Goal: Task Accomplishment & Management: Manage account settings

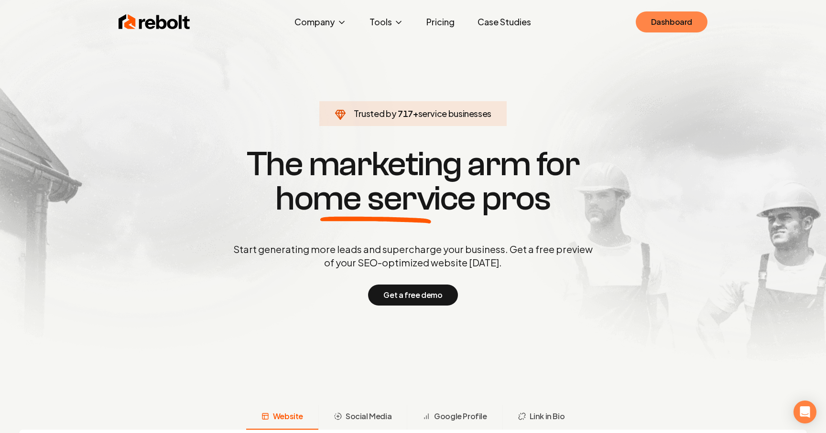
click at [683, 21] on link "Dashboard" at bounding box center [671, 21] width 72 height 21
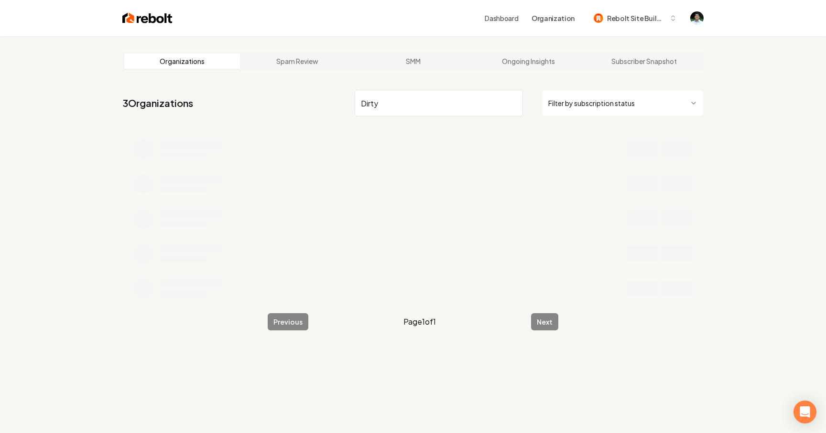
click at [434, 107] on input "Dirty" at bounding box center [439, 103] width 168 height 27
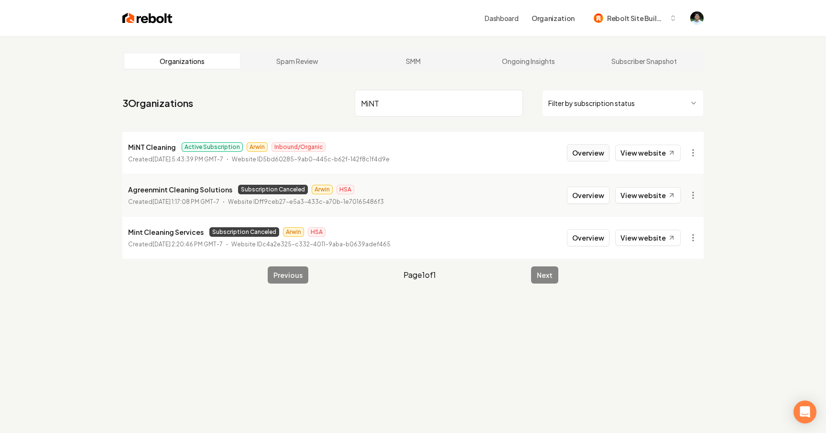
type input "MiNT"
click at [599, 153] on button "Overview" at bounding box center [588, 152] width 43 height 17
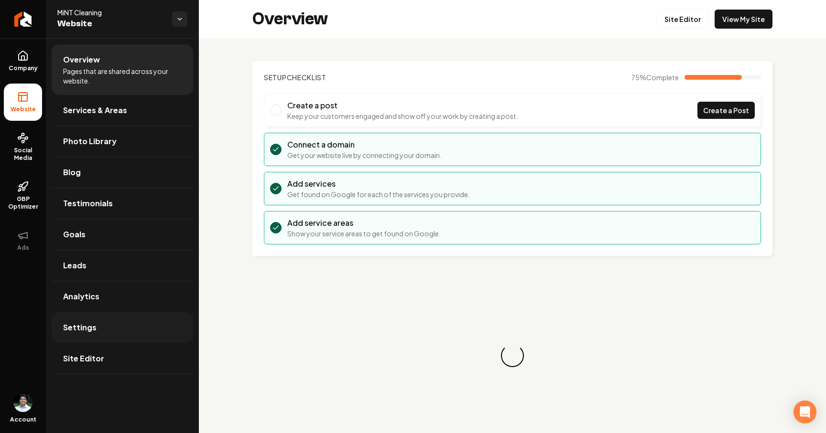
click at [117, 329] on link "Settings" at bounding box center [122, 327] width 141 height 31
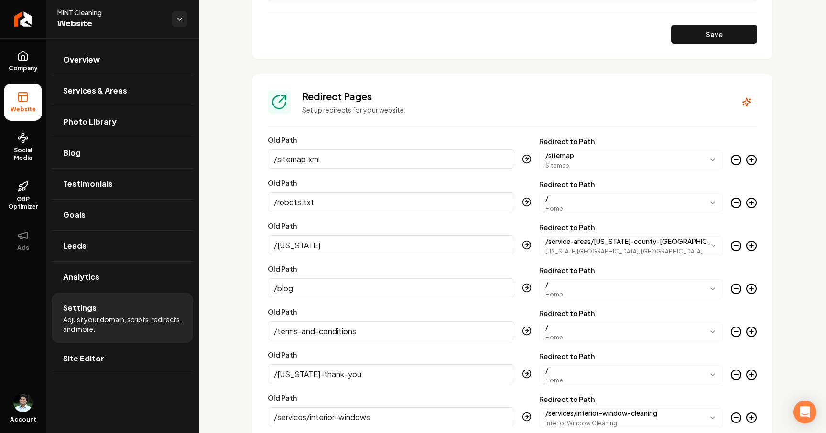
scroll to position [1061, 0]
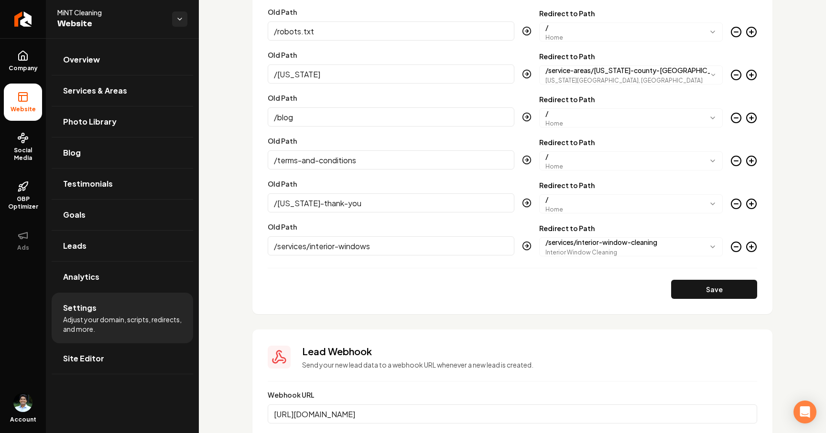
click at [366, 417] on input "[URL][DOMAIN_NAME]" at bounding box center [512, 414] width 489 height 19
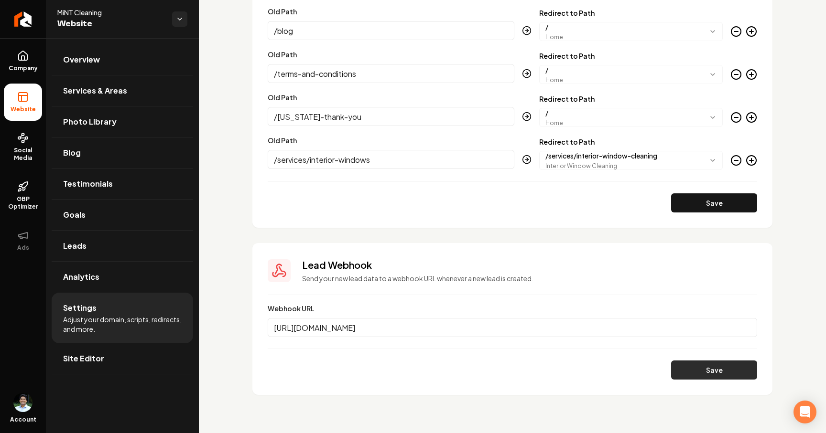
click at [683, 371] on button "Save" at bounding box center [714, 370] width 86 height 19
click at [101, 61] on link "Overview" at bounding box center [122, 59] width 141 height 31
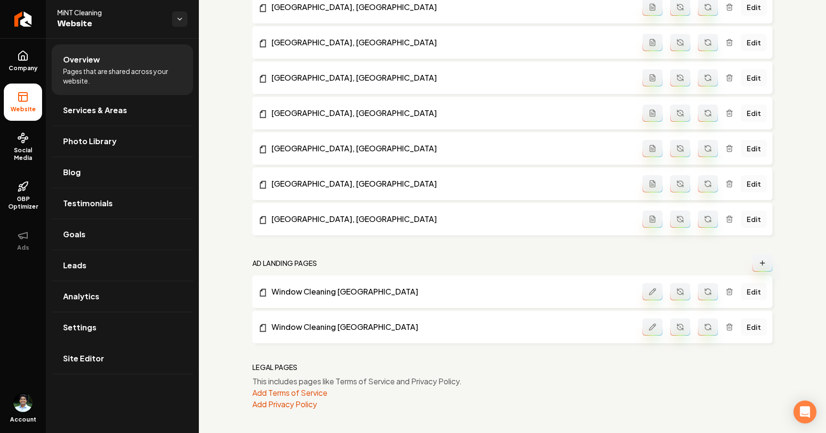
scroll to position [1066, 0]
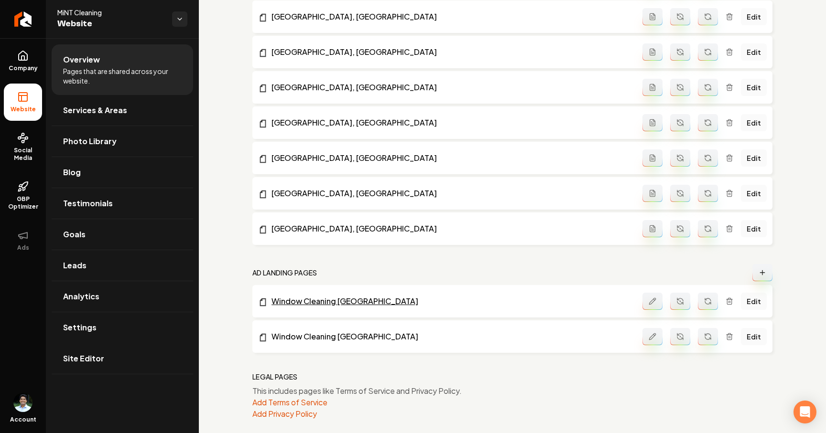
click at [357, 303] on link "Window Cleaning [GEOGRAPHIC_DATA]" at bounding box center [450, 301] width 384 height 11
click at [18, 25] on icon "Return to dashboard" at bounding box center [22, 18] width 15 height 15
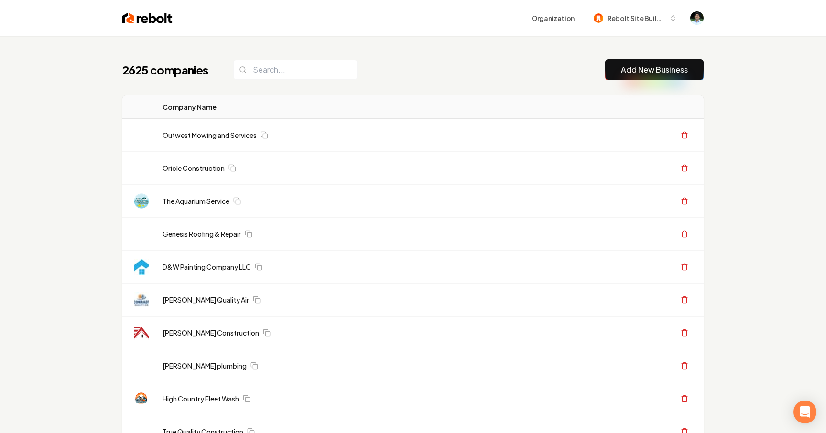
click at [393, 75] on div "2625 companies Add New Business" at bounding box center [412, 69] width 581 height 21
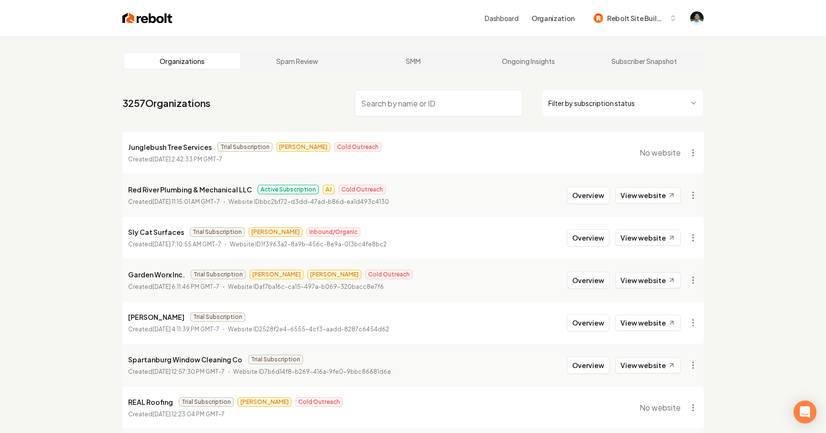
click at [386, 108] on input "search" at bounding box center [439, 103] width 168 height 27
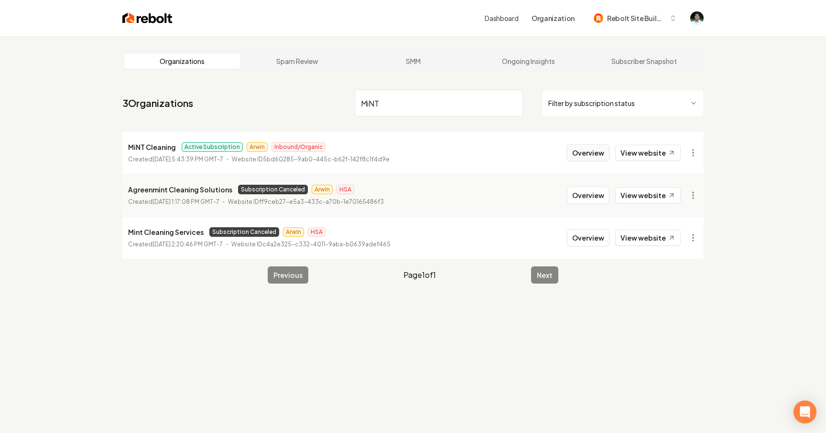
type input "MiNT"
click at [599, 155] on button "Overview" at bounding box center [588, 152] width 43 height 17
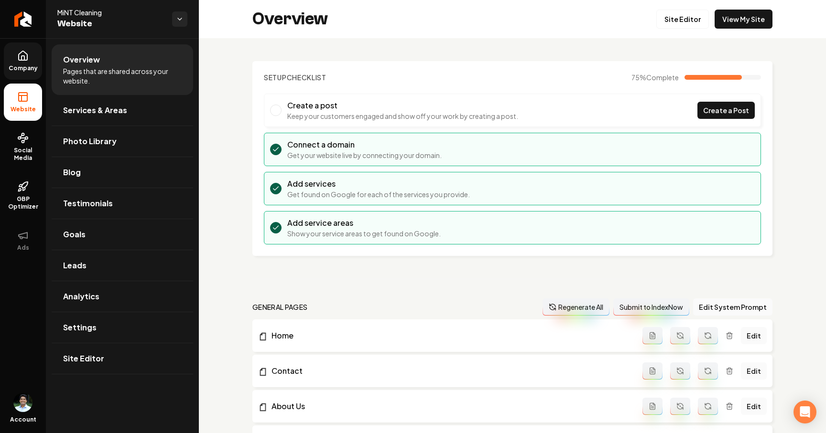
click at [33, 70] on span "Company" at bounding box center [23, 69] width 37 height 8
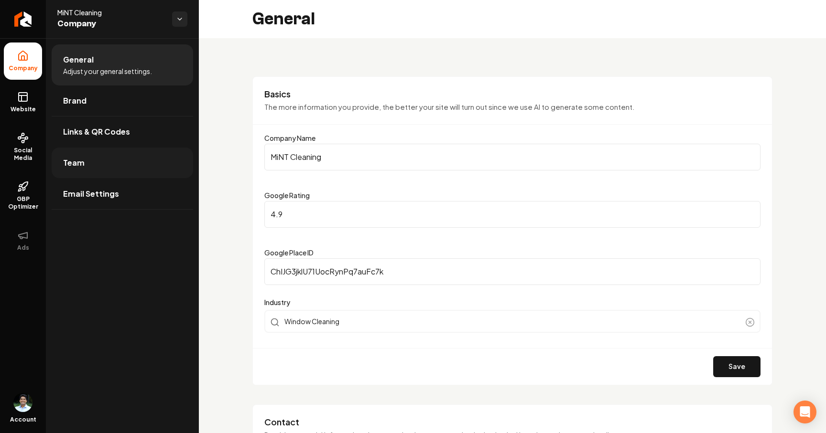
click at [91, 160] on link "Team" at bounding box center [122, 163] width 141 height 31
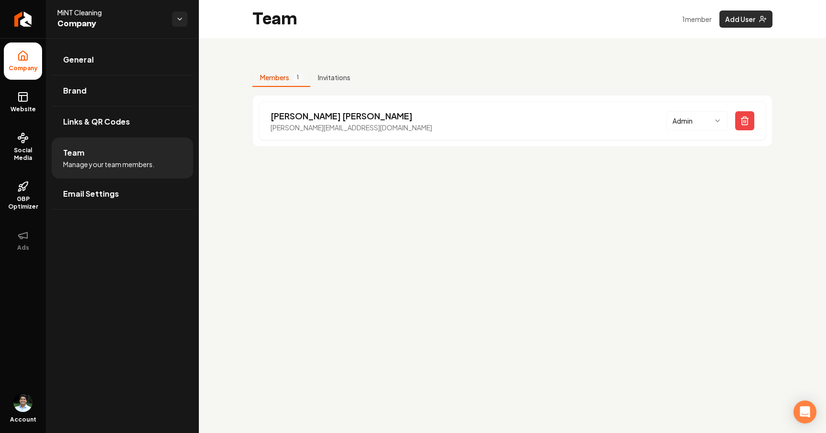
click at [738, 20] on button "Add User" at bounding box center [745, 19] width 53 height 17
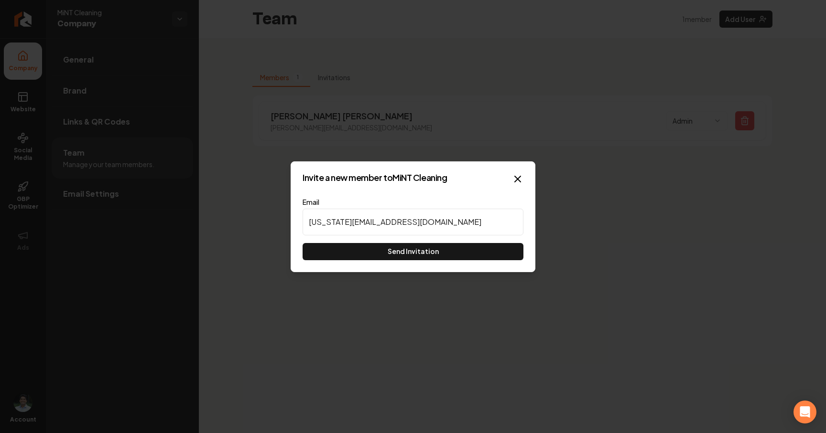
type input "[US_STATE][EMAIL_ADDRESS][DOMAIN_NAME]"
click at [390, 250] on button "Send Invitation" at bounding box center [412, 251] width 221 height 17
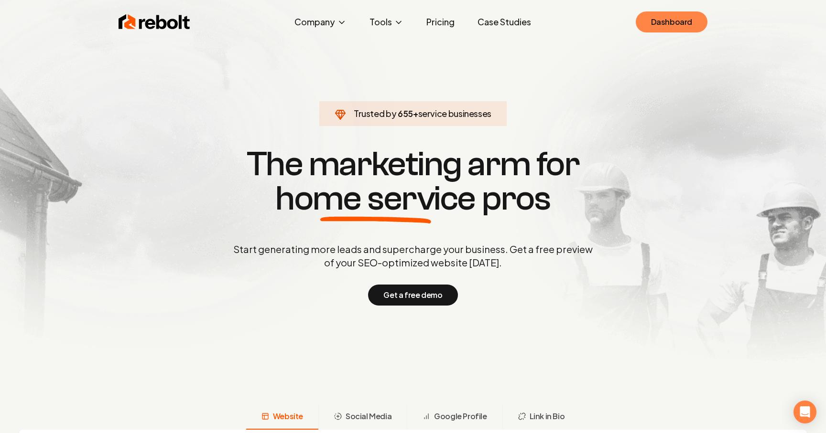
click at [659, 14] on link "Dashboard" at bounding box center [671, 21] width 72 height 21
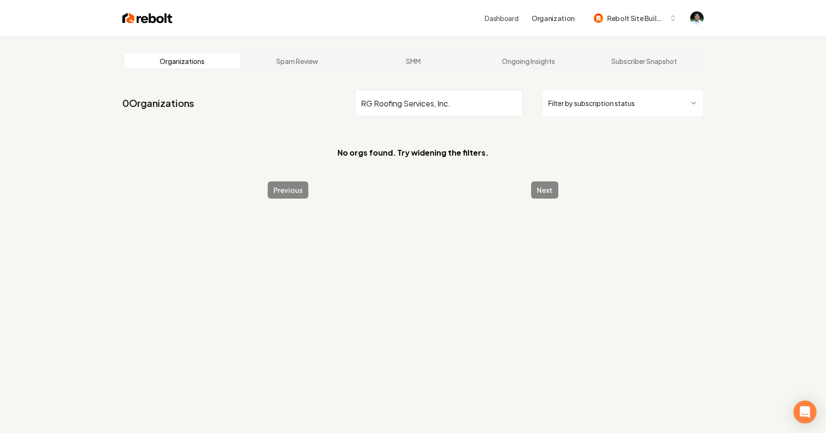
drag, startPoint x: 452, startPoint y: 104, endPoint x: 434, endPoint y: 105, distance: 18.2
click at [434, 105] on input "RG Roofing Services, Inc." at bounding box center [439, 103] width 168 height 27
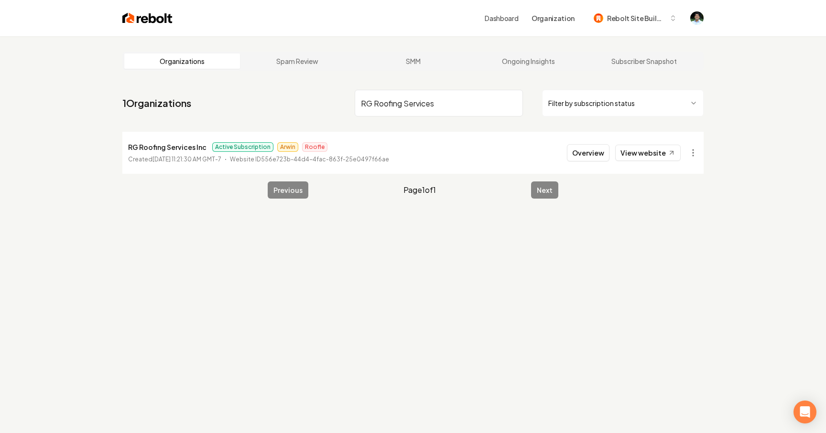
drag, startPoint x: 438, startPoint y: 104, endPoint x: 404, endPoint y: 104, distance: 34.4
click at [404, 104] on input "RG Roofing Services" at bounding box center [439, 103] width 168 height 27
type input "RG Roofing Services"
click at [650, 150] on link "View website" at bounding box center [647, 153] width 65 height 16
click at [653, 149] on link "View website" at bounding box center [647, 153] width 65 height 16
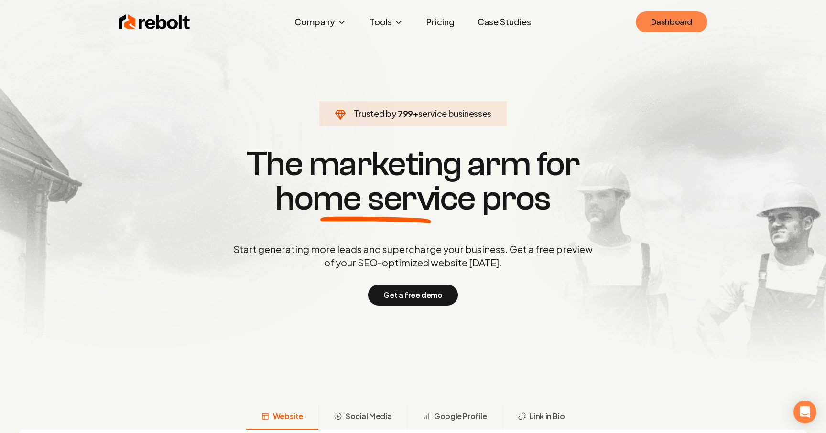
click at [653, 31] on link "Dashboard" at bounding box center [671, 21] width 72 height 21
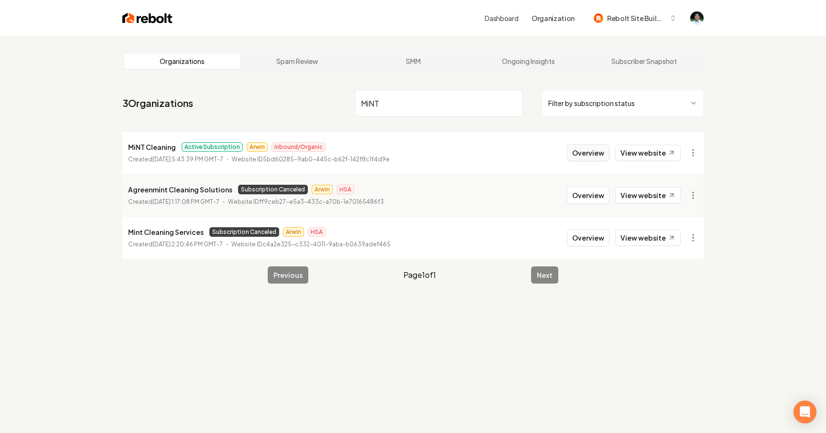
type input "MiNT"
click at [594, 151] on button "Overview" at bounding box center [588, 152] width 43 height 17
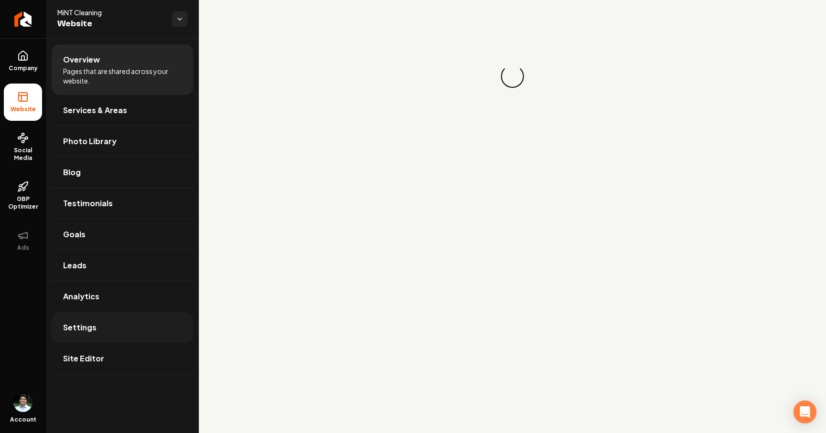
click at [76, 325] on span "Settings" at bounding box center [79, 327] width 33 height 11
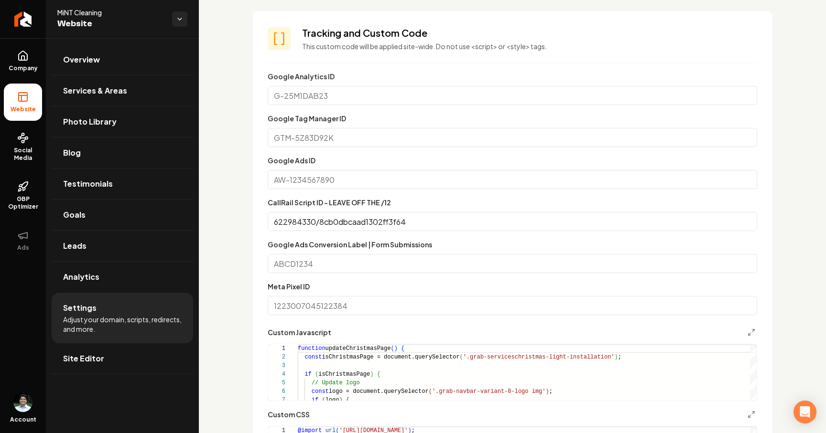
scroll to position [405, 0]
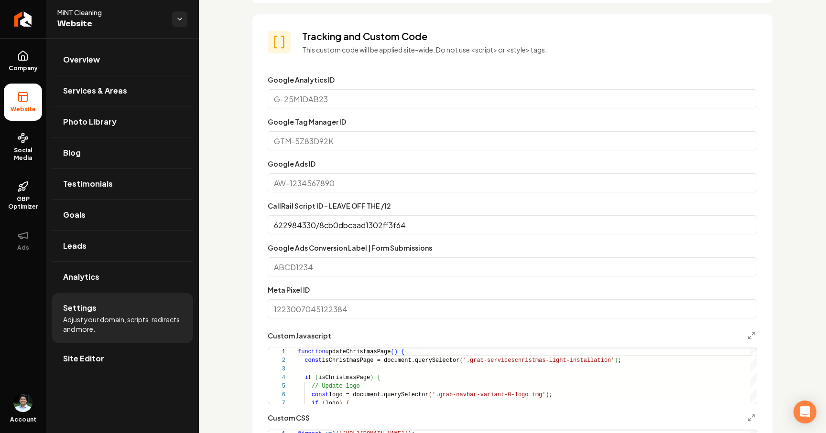
click at [301, 270] on input "Google Ads Conversion Label | Form Submissions" at bounding box center [512, 267] width 489 height 19
paste input "595367908"
type input "595367908"
click at [334, 266] on input "595367908" at bounding box center [512, 267] width 489 height 19
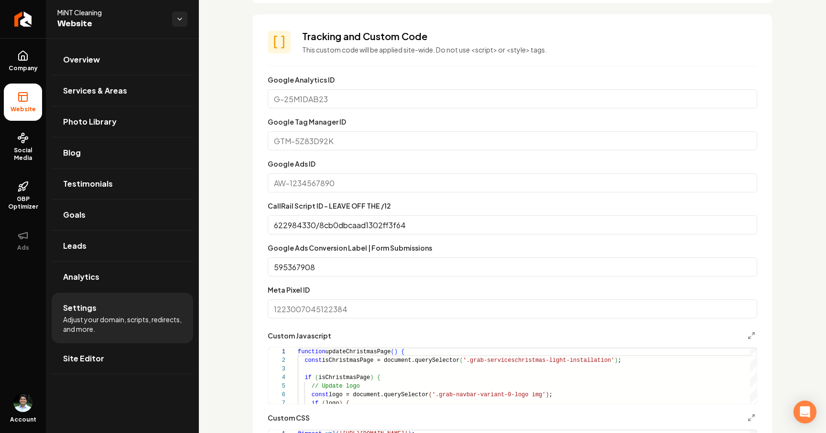
click at [334, 266] on input "595367908" at bounding box center [512, 267] width 489 height 19
type textarea "**********"
click at [376, 247] on label "Google Ads Conversion Label | Form Submissions" at bounding box center [350, 248] width 164 height 9
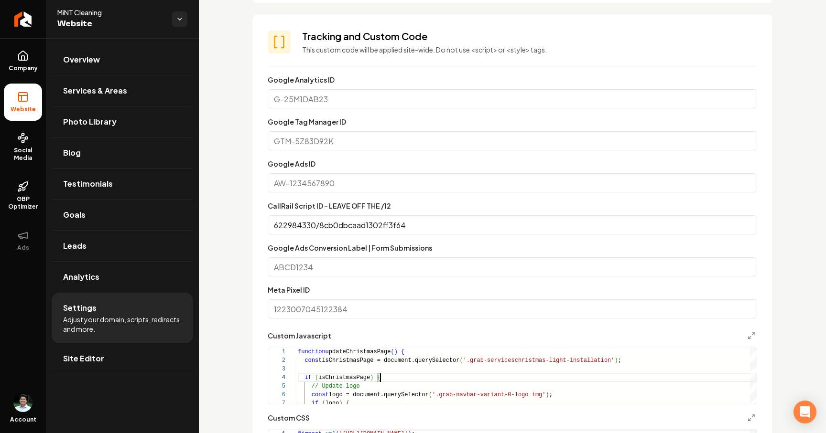
click at [376, 258] on input "Google Ads Conversion Label | Form Submissions" at bounding box center [512, 267] width 489 height 19
click at [376, 247] on label "Google Ads Conversion Label | Form Submissions" at bounding box center [350, 248] width 164 height 9
click at [376, 258] on input "Google Ads Conversion Label | Form Submissions" at bounding box center [512, 267] width 489 height 19
click at [376, 247] on label "Google Ads Conversion Label | Form Submissions" at bounding box center [350, 248] width 164 height 9
click at [376, 258] on input "Google Ads Conversion Label | Form Submissions" at bounding box center [512, 267] width 489 height 19
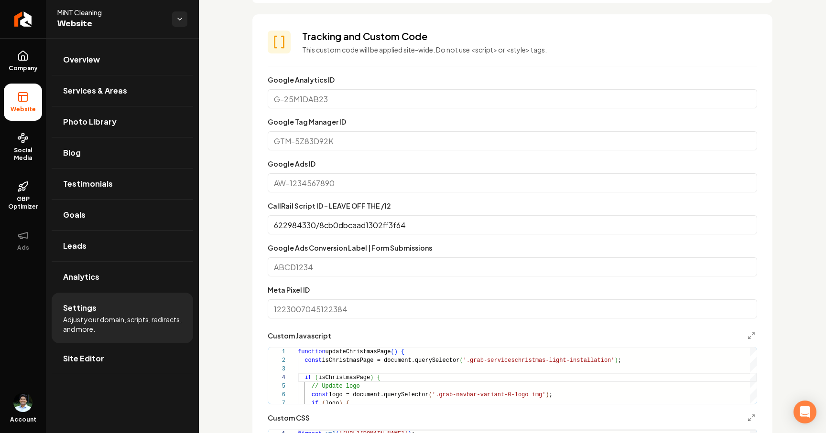
click at [402, 247] on label "Google Ads Conversion Label | Form Submissions" at bounding box center [350, 248] width 164 height 9
click at [402, 258] on input "Google Ads Conversion Label | Form Submissions" at bounding box center [512, 267] width 489 height 19
click at [402, 247] on label "Google Ads Conversion Label | Form Submissions" at bounding box center [350, 248] width 164 height 9
click at [402, 258] on input "Google Ads Conversion Label | Form Submissions" at bounding box center [512, 267] width 489 height 19
click at [402, 247] on label "Google Ads Conversion Label | Form Submissions" at bounding box center [350, 248] width 164 height 9
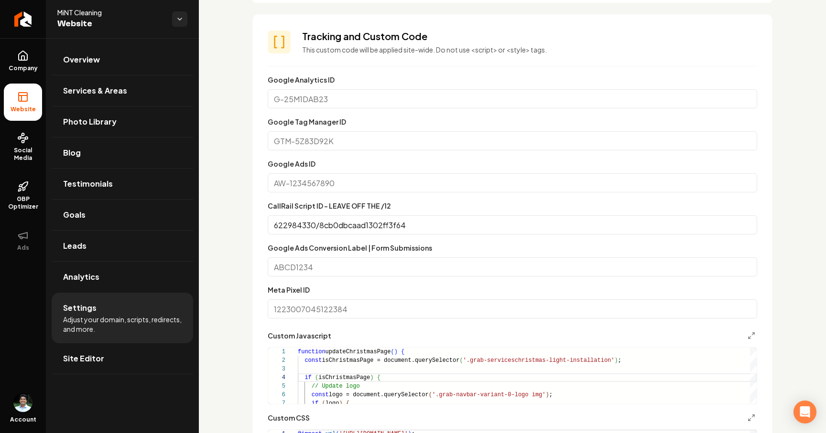
click at [402, 258] on input "Google Ads Conversion Label | Form Submissions" at bounding box center [512, 267] width 489 height 19
click at [325, 273] on input "Google Ads Conversion Label | Form Submissions" at bounding box center [512, 267] width 489 height 19
paste input "595367908"
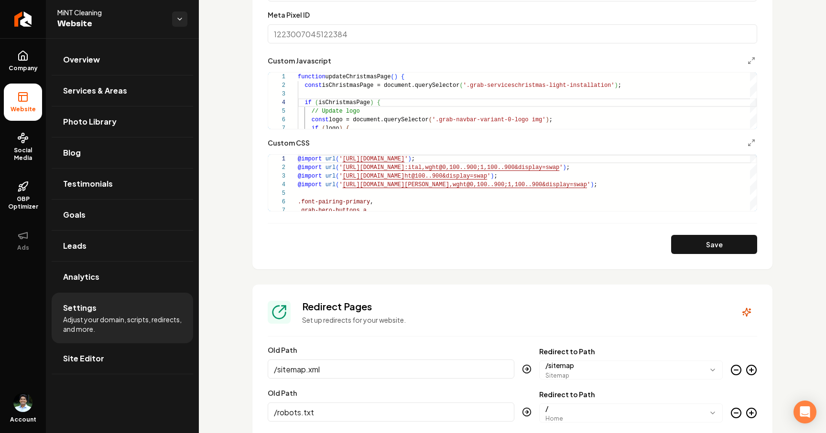
scroll to position [589, 0]
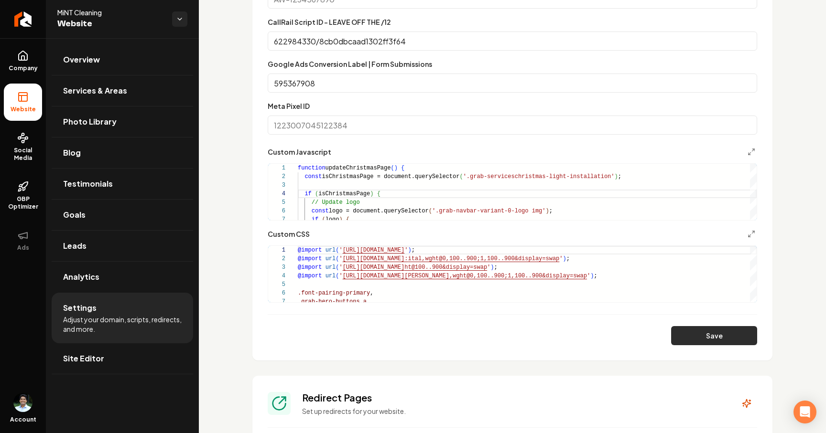
type input "595367908"
click at [715, 328] on button "Save" at bounding box center [714, 335] width 86 height 19
click at [102, 244] on link "Leads" at bounding box center [122, 246] width 141 height 31
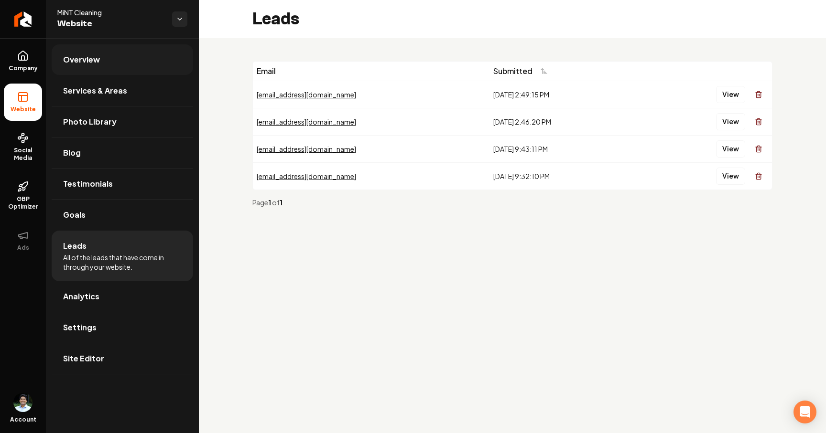
click at [104, 56] on link "Overview" at bounding box center [122, 59] width 141 height 31
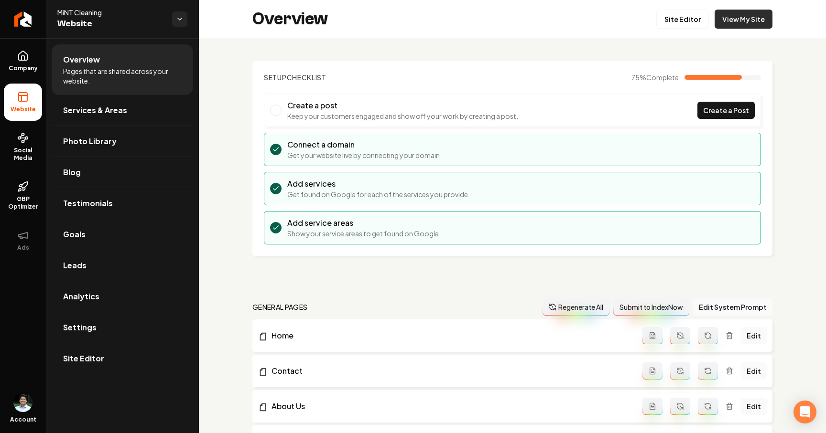
click at [759, 14] on link "View My Site" at bounding box center [743, 19] width 58 height 19
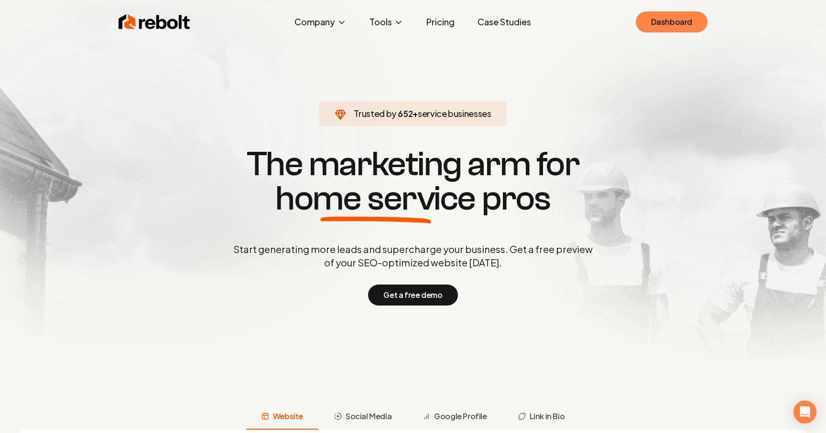
click at [658, 17] on link "Dashboard" at bounding box center [671, 21] width 72 height 21
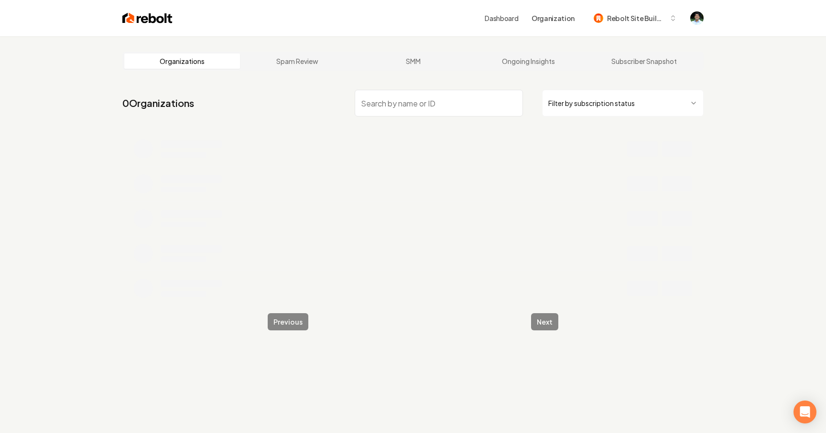
click at [409, 101] on input "search" at bounding box center [439, 103] width 168 height 27
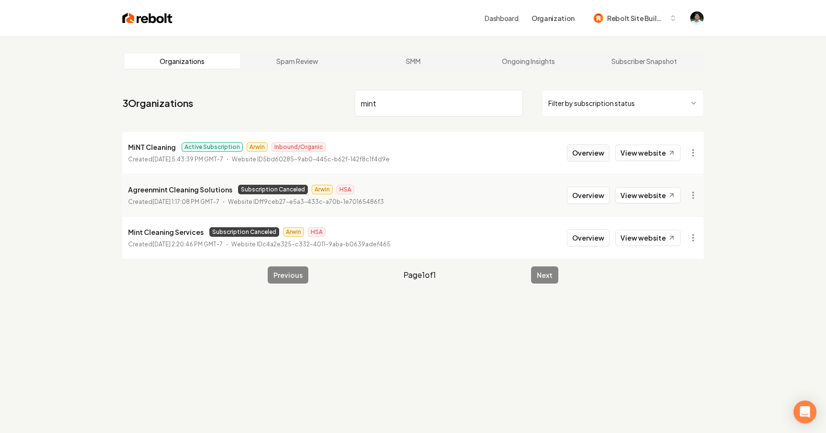
type input "mint"
click at [593, 147] on button "Overview" at bounding box center [588, 152] width 43 height 17
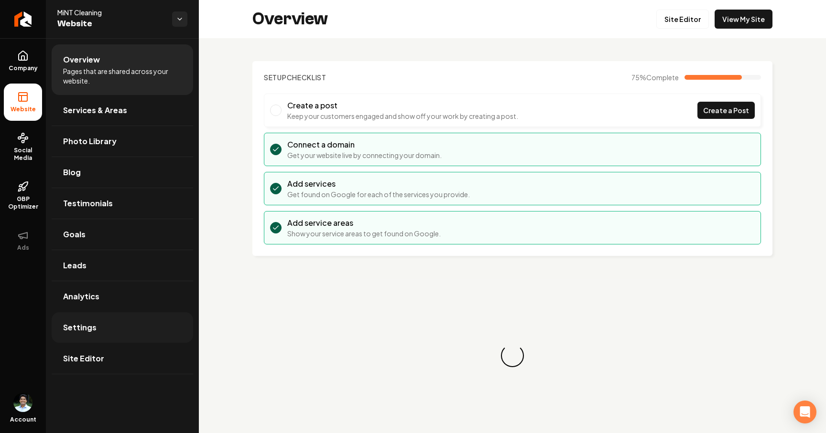
click at [88, 316] on link "Settings" at bounding box center [122, 327] width 141 height 31
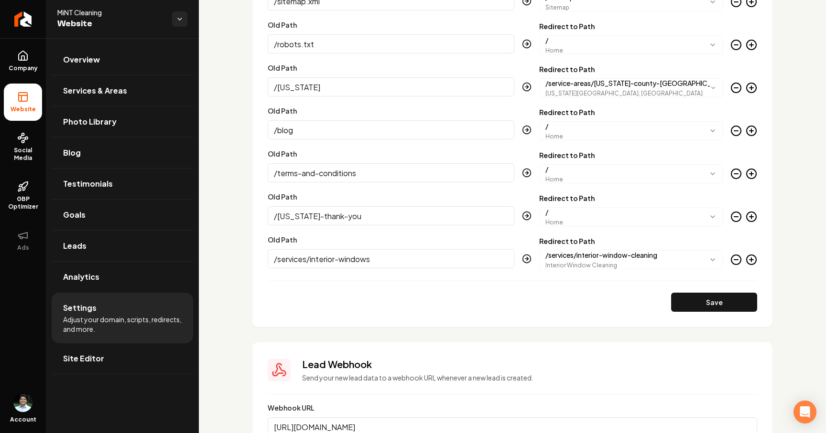
scroll to position [1053, 0]
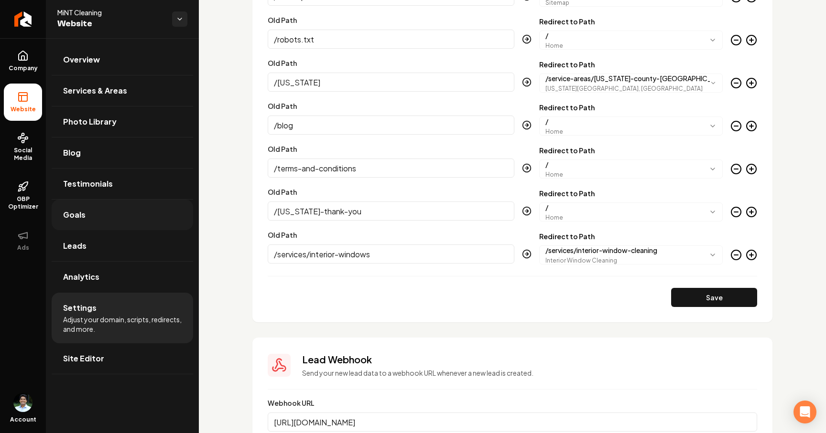
click at [99, 213] on link "Goals" at bounding box center [122, 215] width 141 height 31
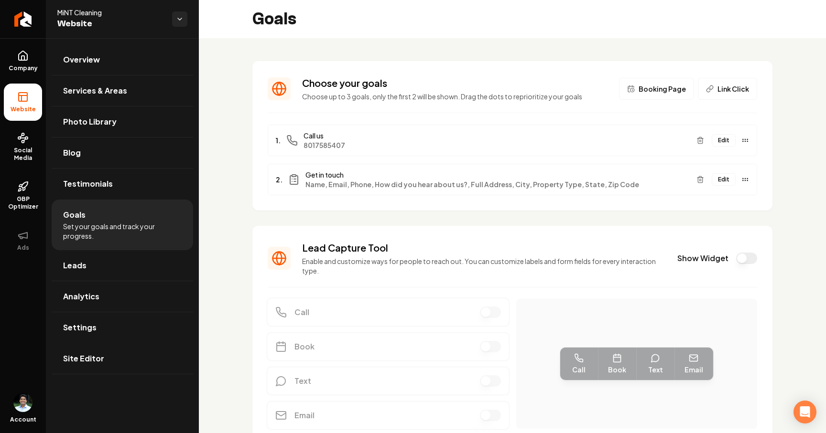
click at [725, 180] on button "Edit" at bounding box center [723, 179] width 24 height 12
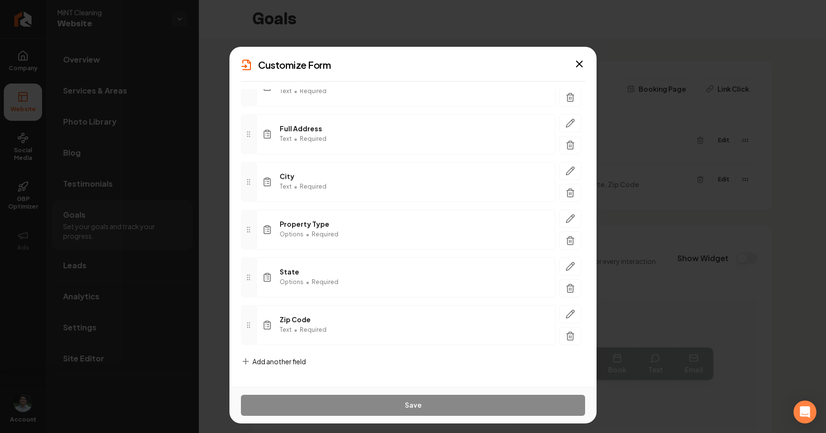
scroll to position [222, 0]
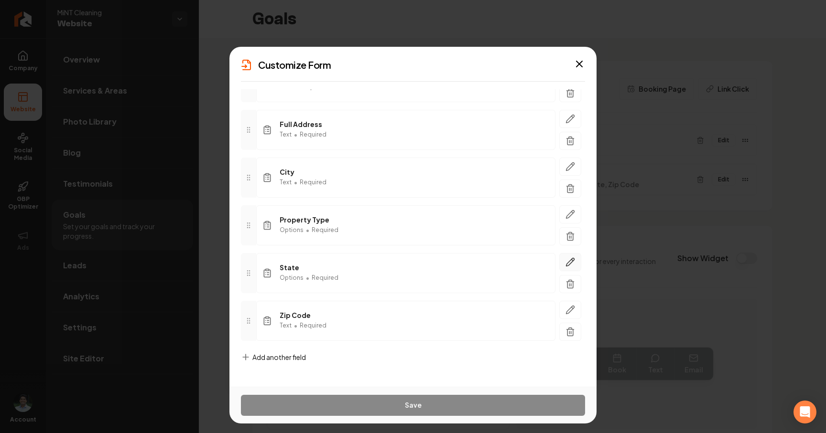
click at [573, 261] on icon "button" at bounding box center [570, 263] width 10 height 10
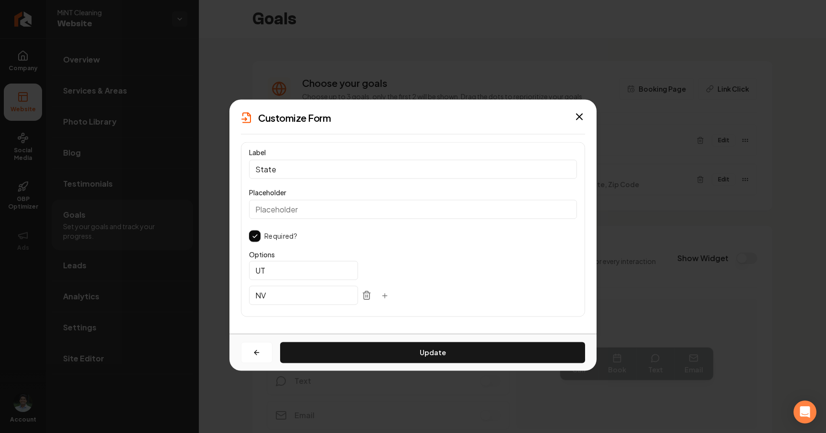
click at [580, 110] on div "Customize Form Label State Placeholder Required? Options UT NV Update Close" at bounding box center [412, 216] width 367 height 235
click at [580, 120] on icon "button" at bounding box center [578, 116] width 11 height 11
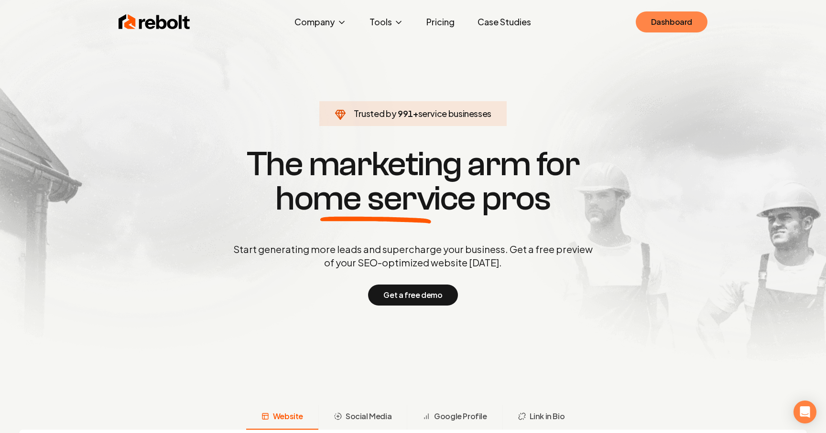
click at [668, 24] on link "Dashboard" at bounding box center [671, 21] width 72 height 21
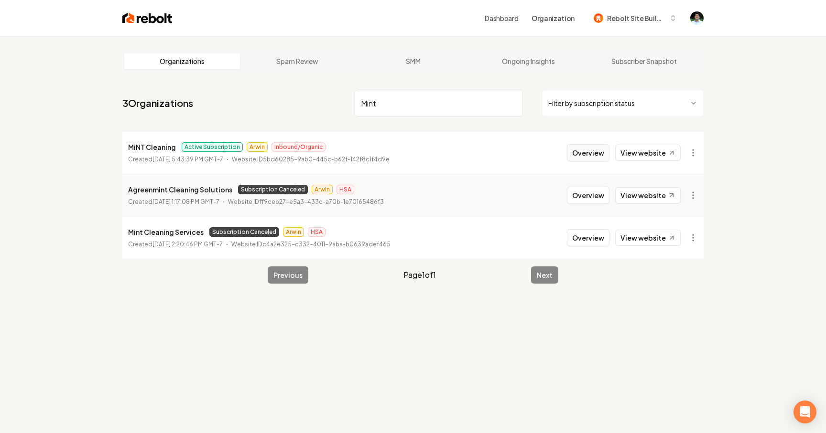
type input "Mint"
click at [595, 147] on button "Overview" at bounding box center [588, 152] width 43 height 17
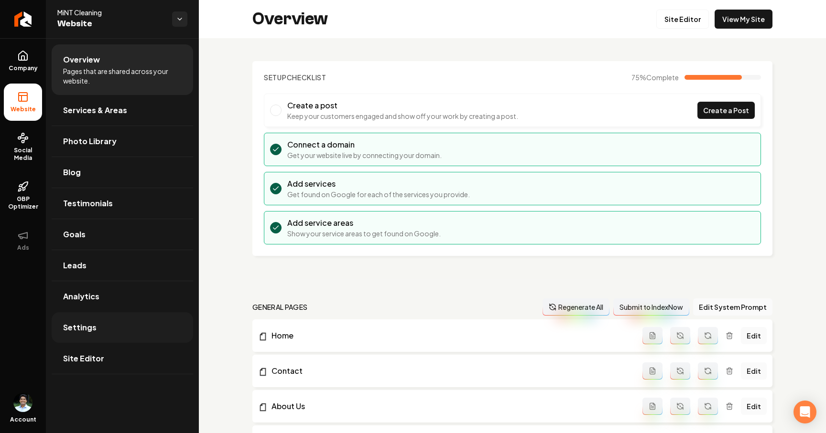
click at [114, 320] on link "Settings" at bounding box center [122, 327] width 141 height 31
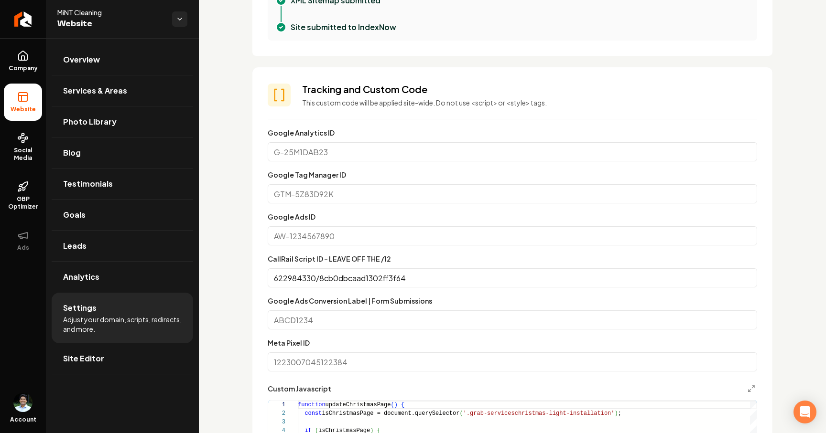
scroll to position [365, 0]
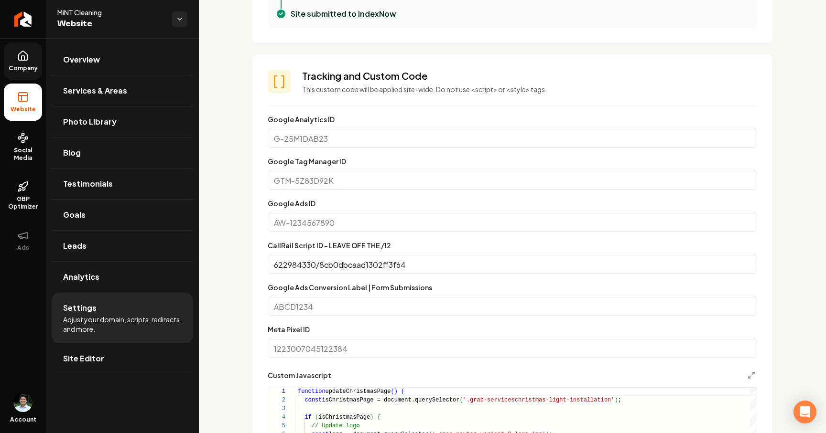
click at [8, 67] on span "Company" at bounding box center [23, 69] width 37 height 8
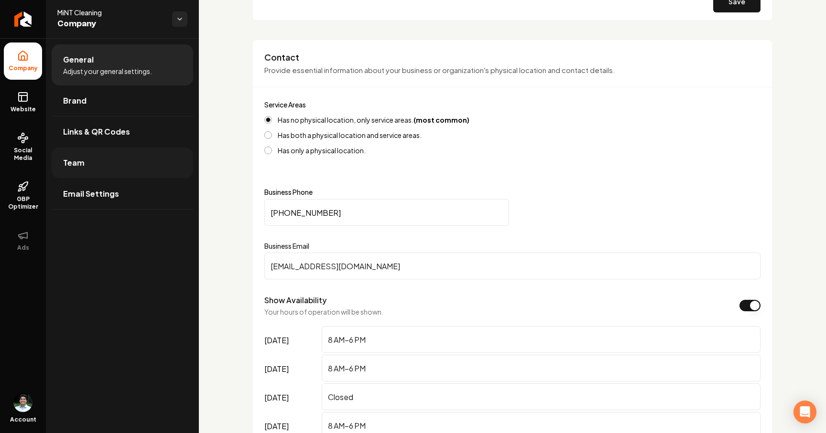
click at [92, 161] on link "Team" at bounding box center [122, 163] width 141 height 31
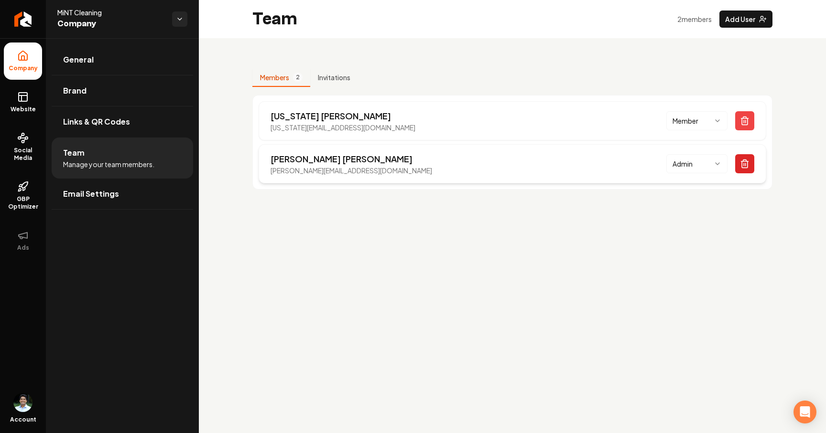
click at [751, 168] on button "Main content area" at bounding box center [744, 163] width 19 height 19
click at [745, 117] on icon "Main content area" at bounding box center [744, 117] width 3 height 1
